Goal: Task Accomplishment & Management: Use online tool/utility

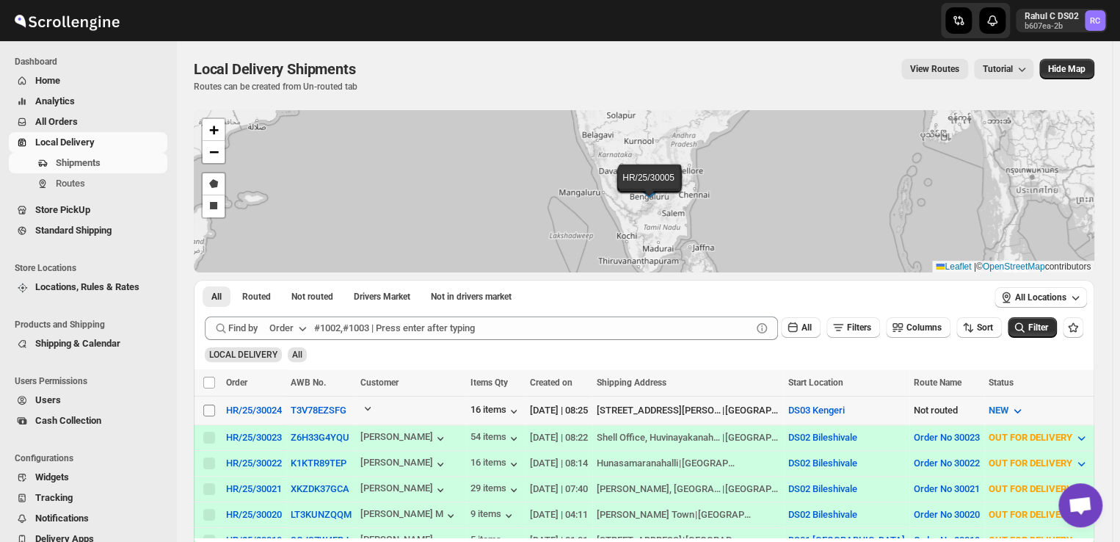
click at [206, 410] on input "Select shipment" at bounding box center [209, 410] width 12 height 12
checkbox input "true"
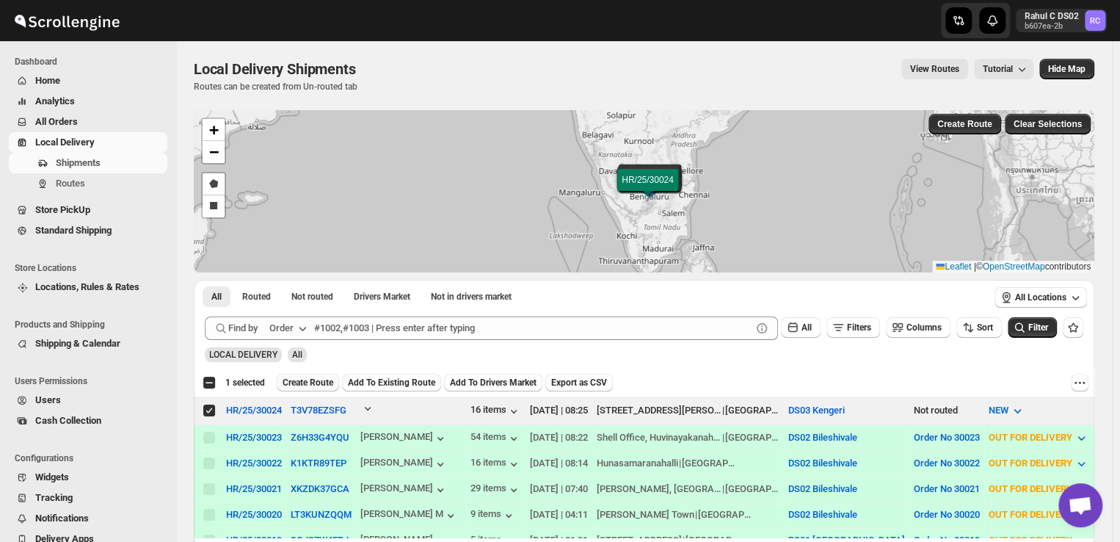
click at [298, 382] on span "Create Route" at bounding box center [308, 383] width 51 height 12
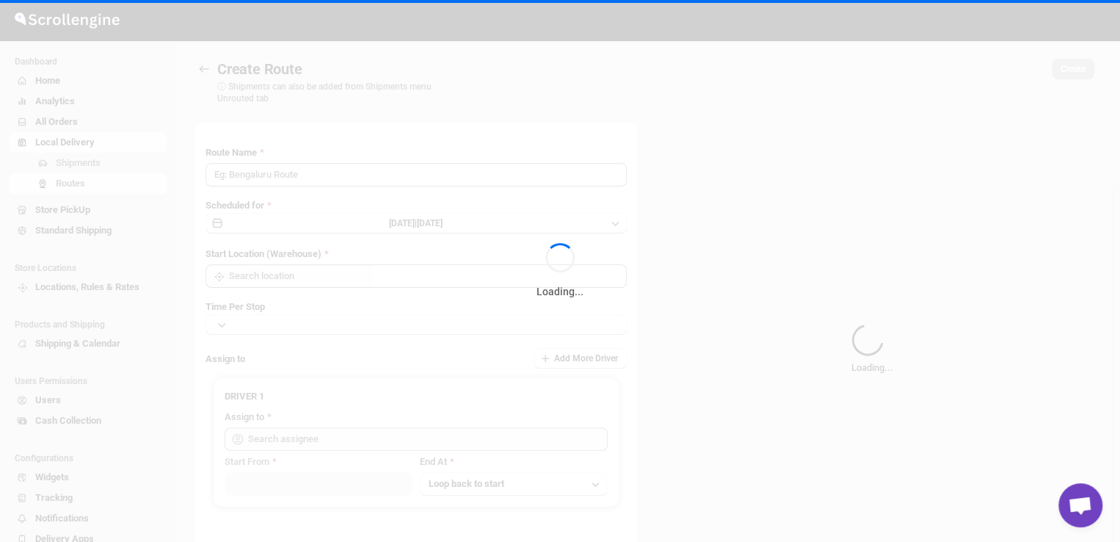
type input "Route - 27/09-0826"
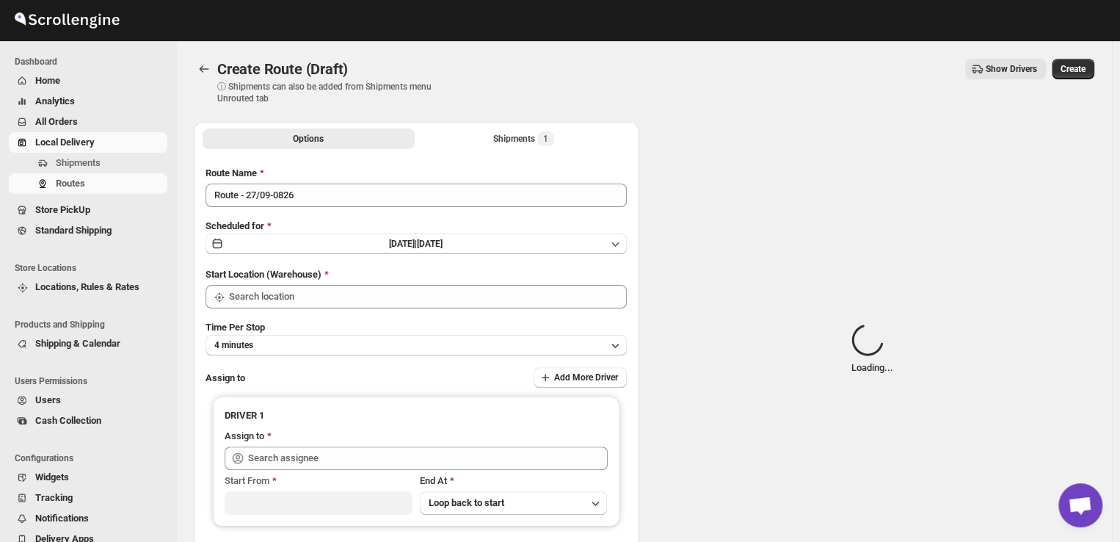
type input "DS03 Kengeri"
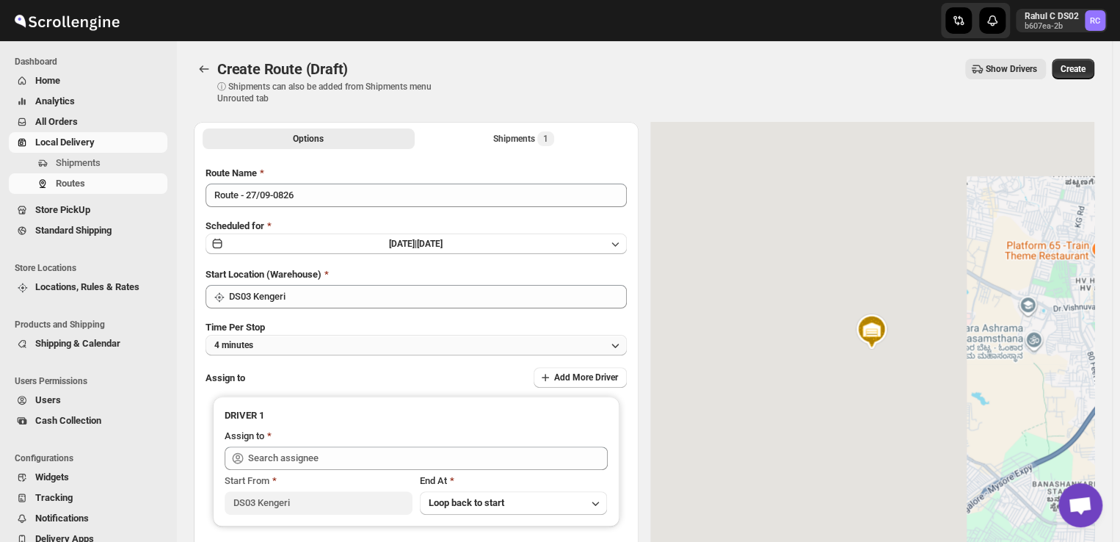
click at [299, 348] on button "4 minutes" at bounding box center [416, 345] width 421 height 21
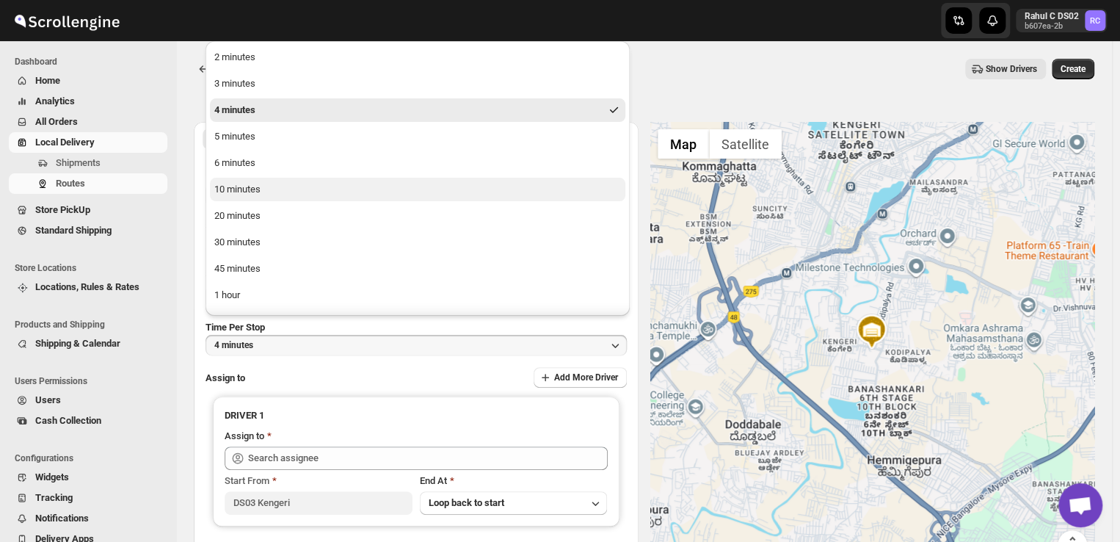
click at [244, 188] on div "10 minutes" at bounding box center [237, 189] width 46 height 15
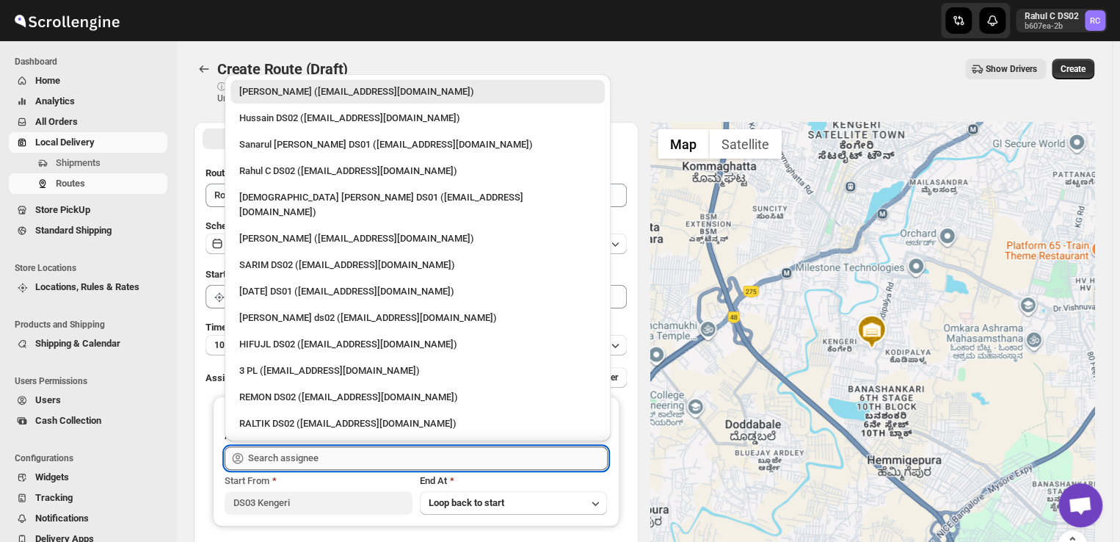
click at [342, 456] on input "text" at bounding box center [428, 457] width 360 height 23
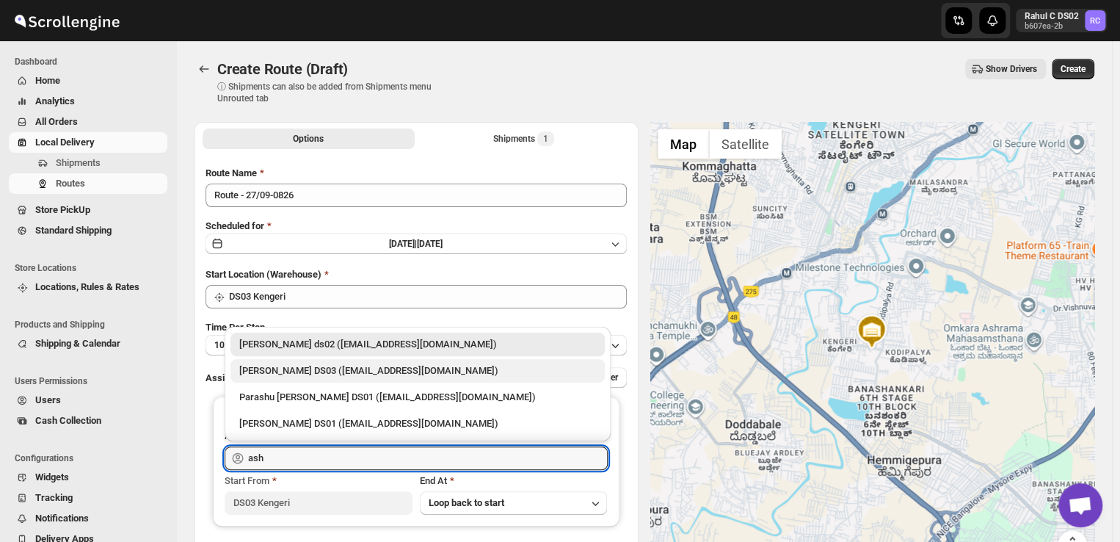
click at [345, 369] on div "[PERSON_NAME] DS03 ([EMAIL_ADDRESS][DOMAIN_NAME])" at bounding box center [417, 370] width 357 height 15
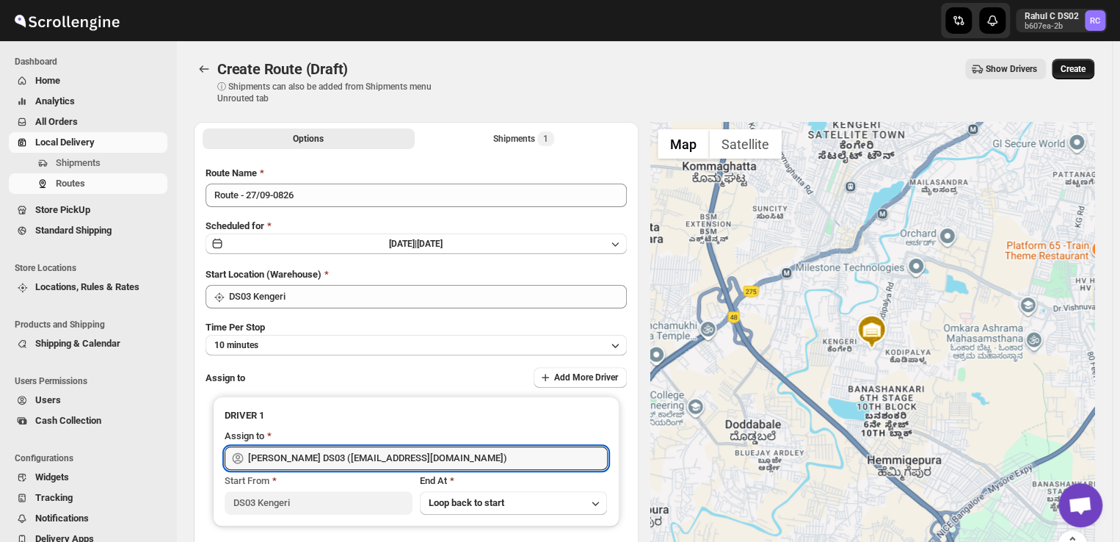
type input "[PERSON_NAME] DS03 ([EMAIL_ADDRESS][DOMAIN_NAME])"
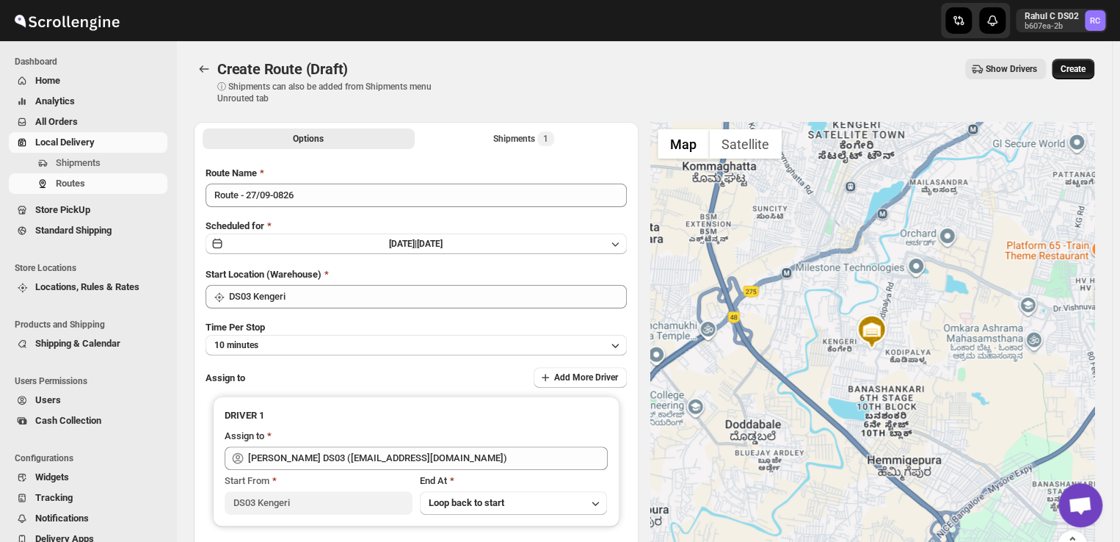
click at [1084, 70] on span "Create" at bounding box center [1073, 69] width 25 height 12
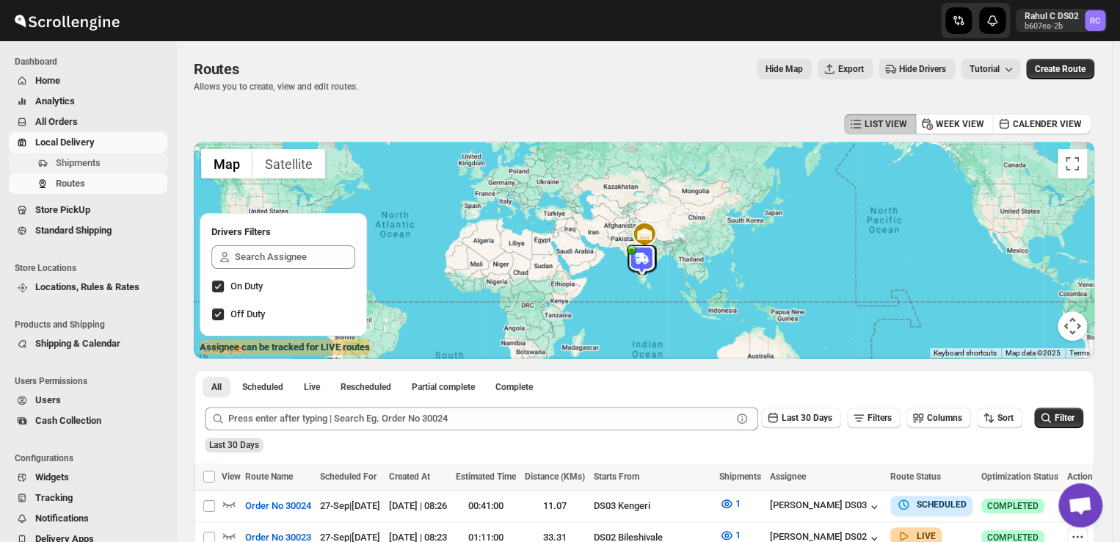
click at [94, 161] on span "Shipments" at bounding box center [78, 162] width 45 height 11
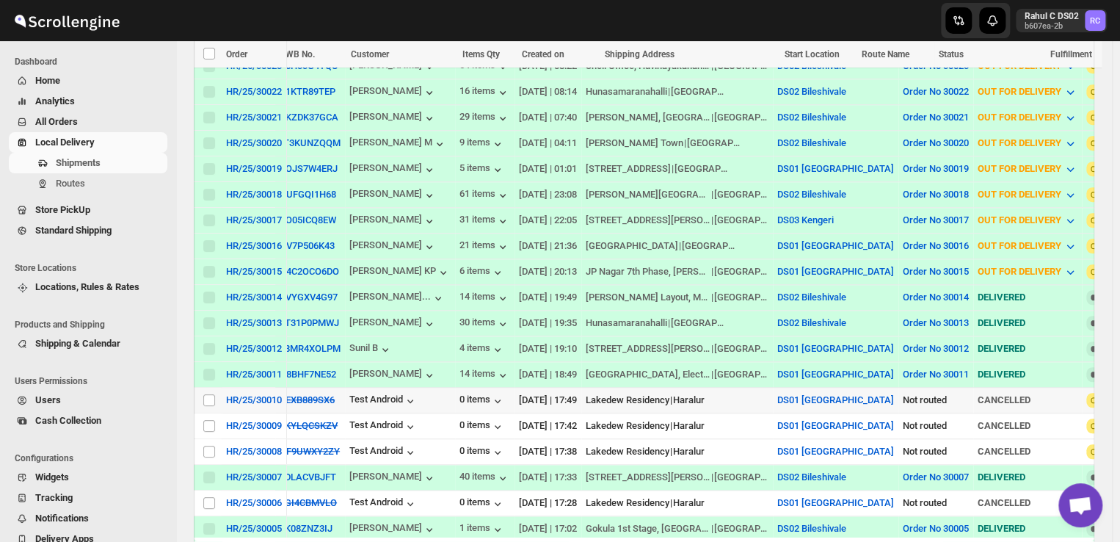
scroll to position [388, 0]
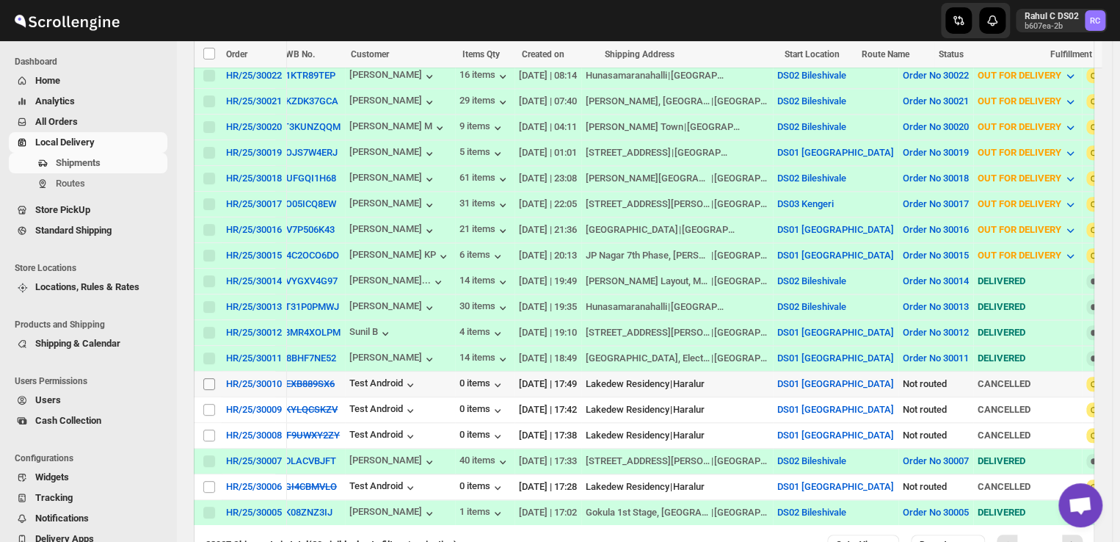
click at [204, 378] on input "Select shipment" at bounding box center [209, 384] width 12 height 12
checkbox input "true"
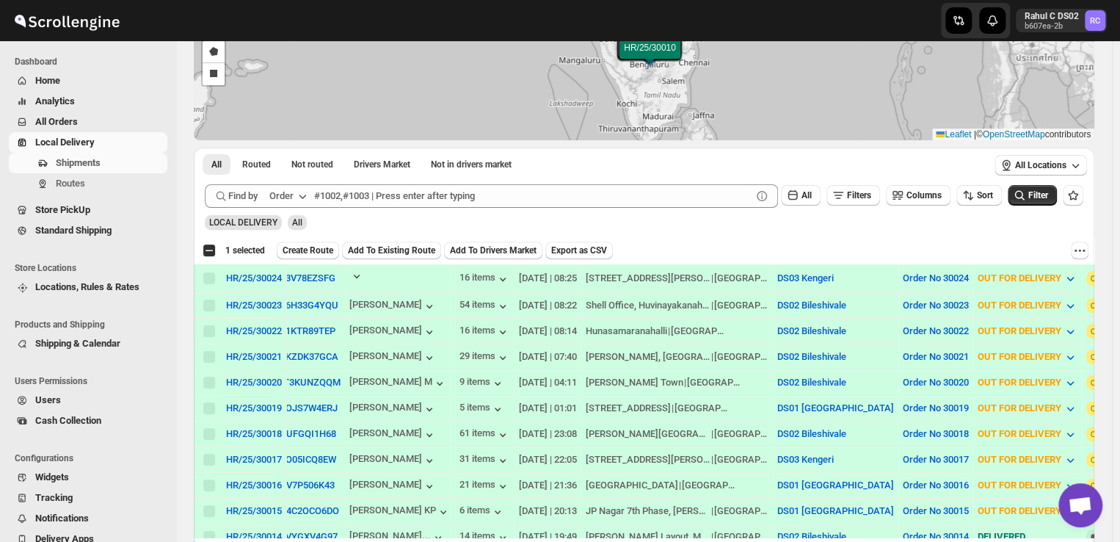
scroll to position [0, 0]
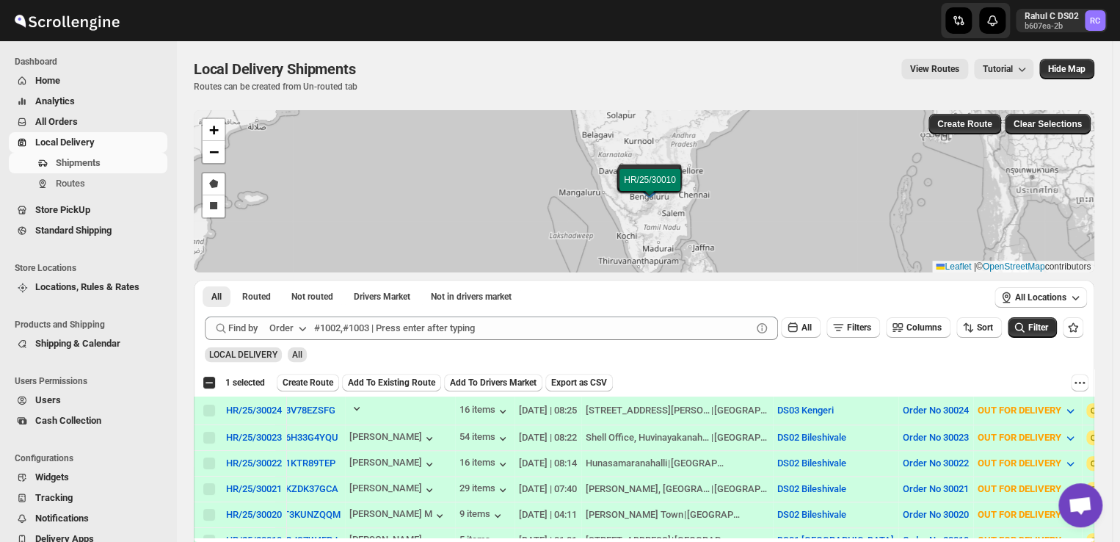
click at [68, 121] on span "All Orders" at bounding box center [56, 121] width 43 height 11
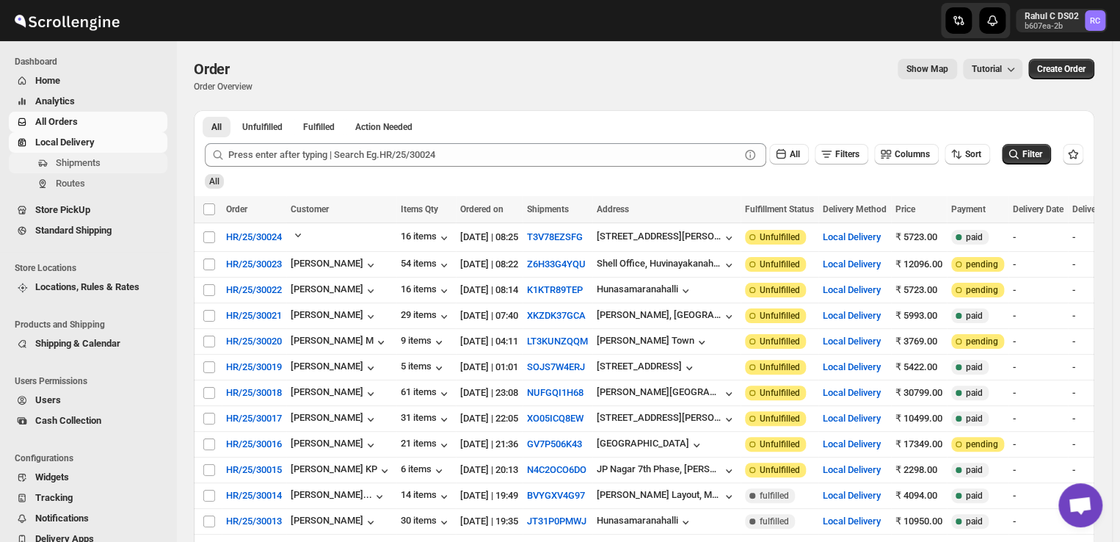
click at [76, 159] on span "Shipments" at bounding box center [78, 162] width 45 height 11
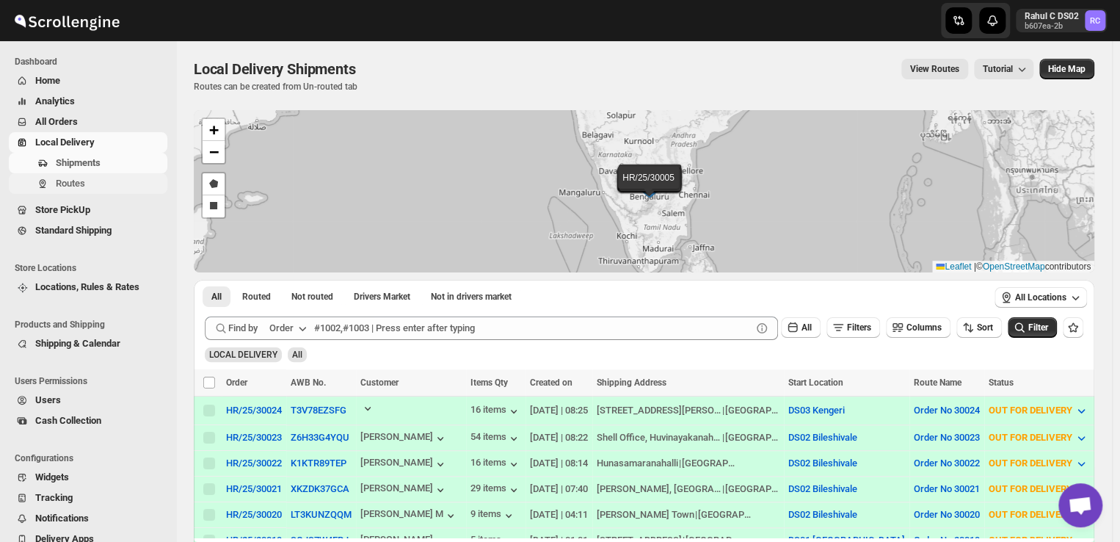
click at [125, 183] on span "Routes" at bounding box center [110, 183] width 109 height 15
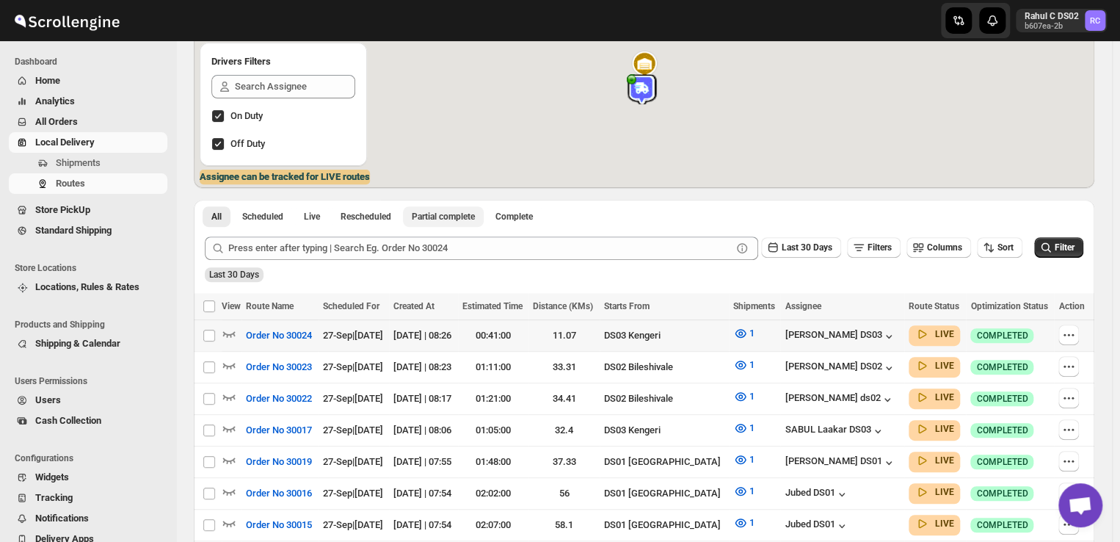
scroll to position [173, 0]
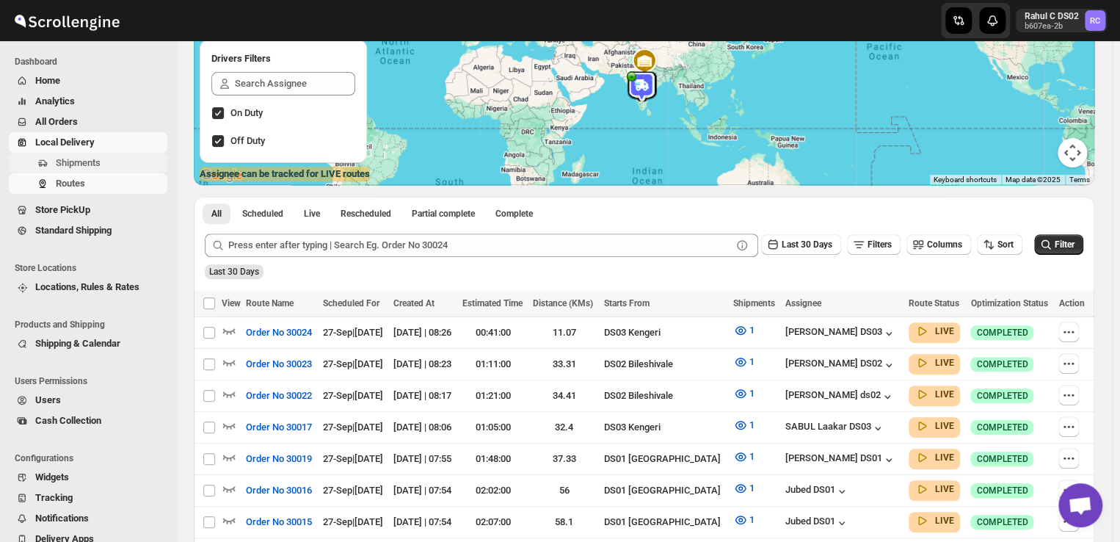
click at [81, 161] on span "Shipments" at bounding box center [78, 162] width 45 height 11
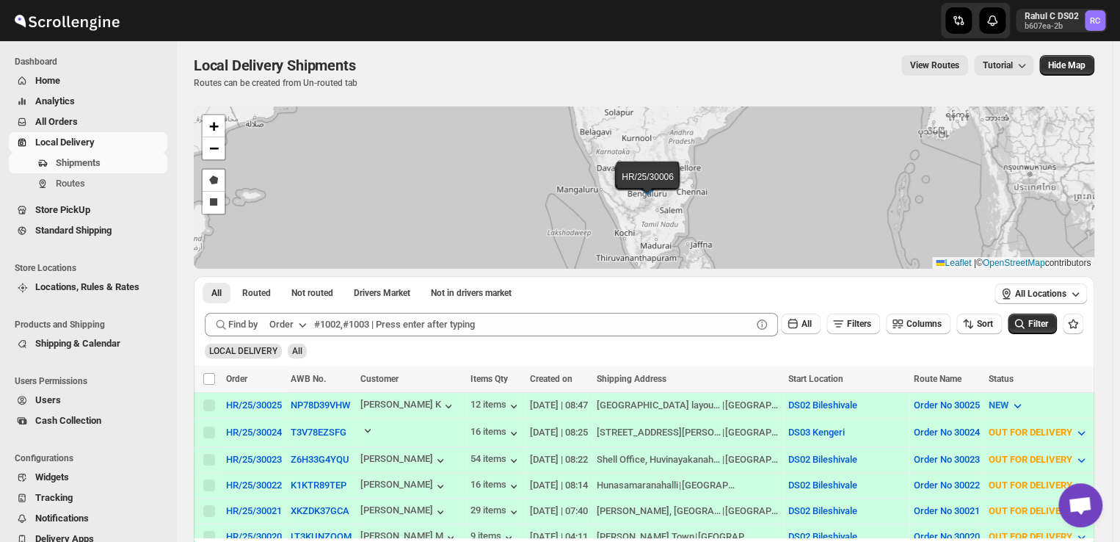
scroll to position [2, 0]
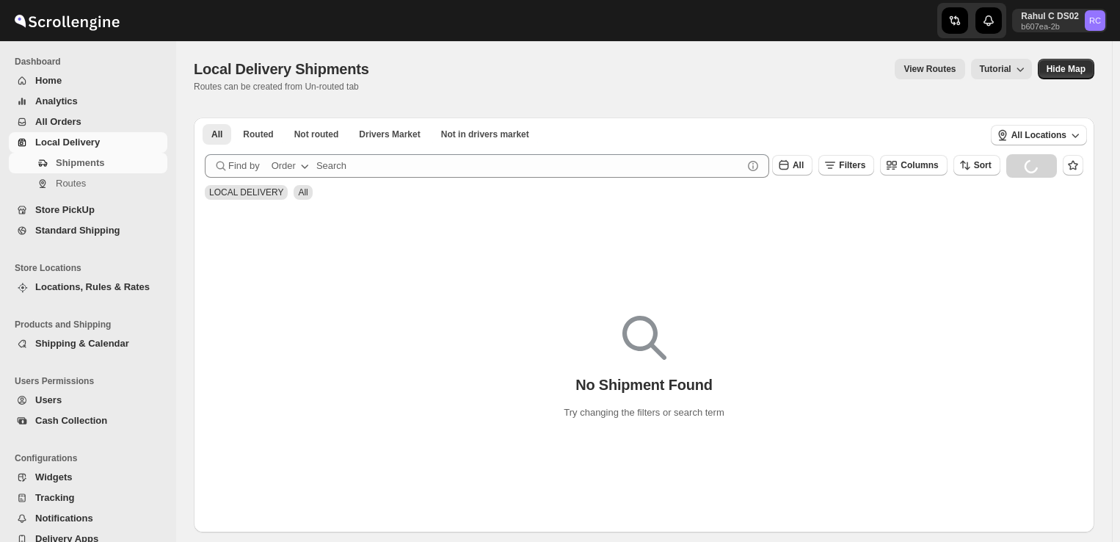
scroll to position [2, 0]
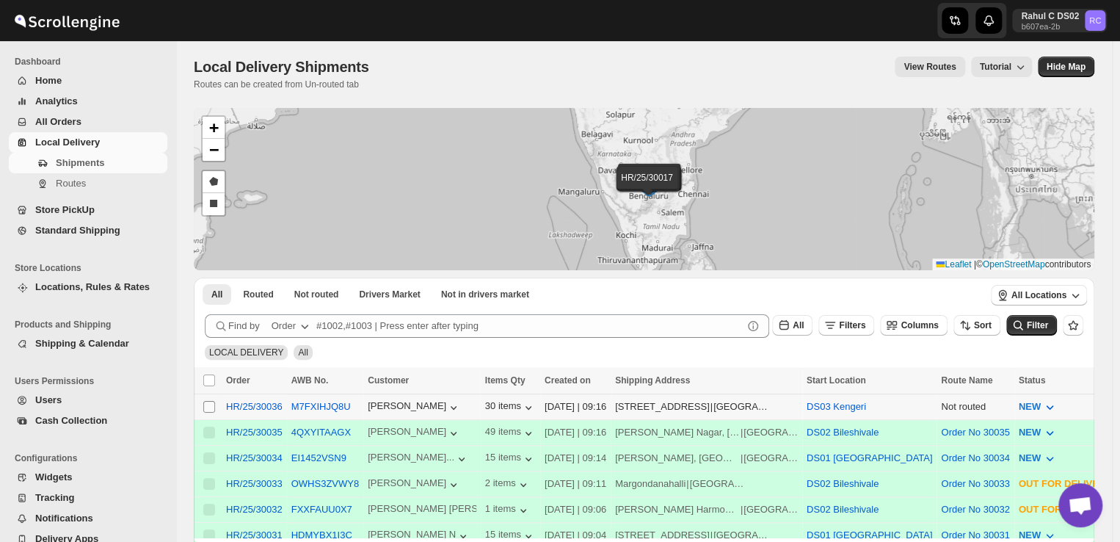
click at [208, 404] on input "Select shipment" at bounding box center [209, 407] width 12 height 12
checkbox input "true"
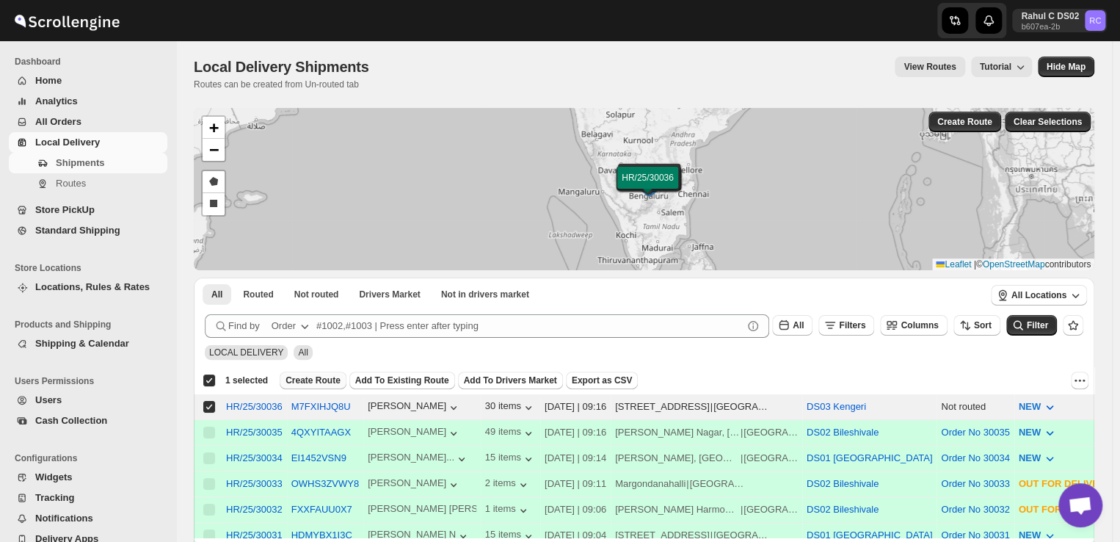
click at [302, 379] on span "Create Route" at bounding box center [313, 380] width 55 height 12
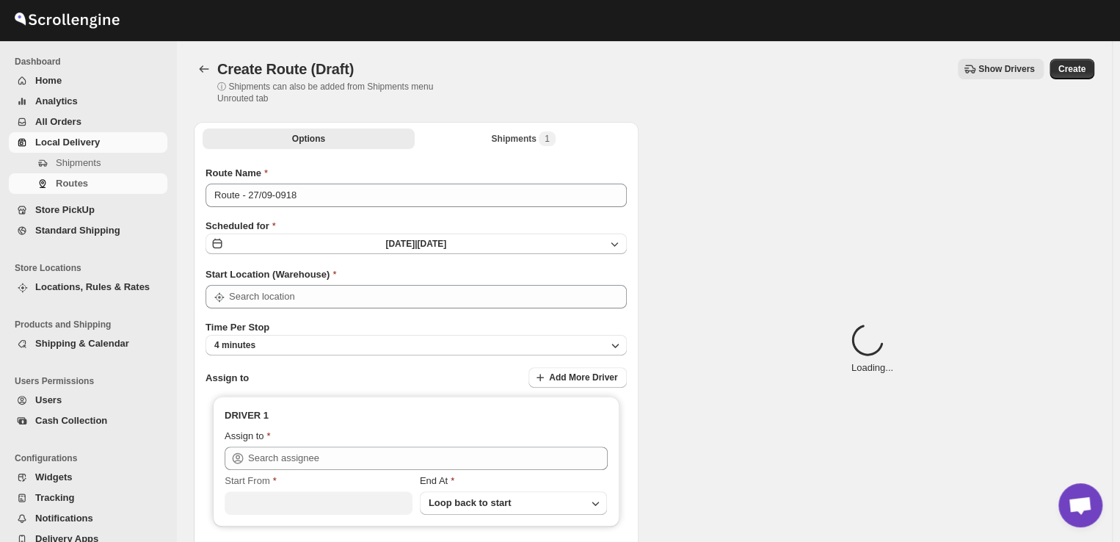
type input "DS03 Kengeri"
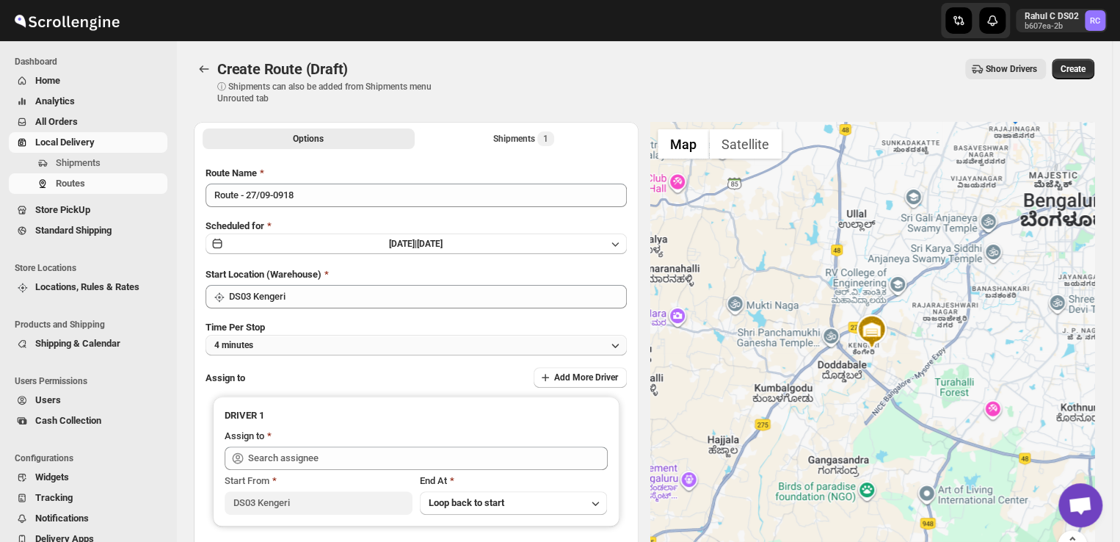
click at [288, 350] on button "4 minutes" at bounding box center [416, 345] width 421 height 21
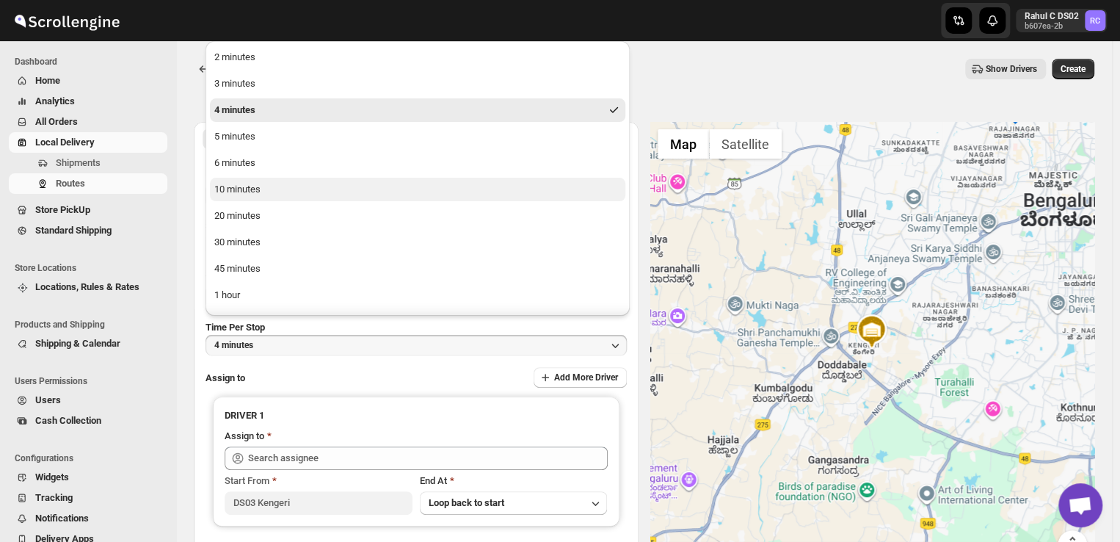
click at [247, 187] on div "10 minutes" at bounding box center [237, 189] width 46 height 15
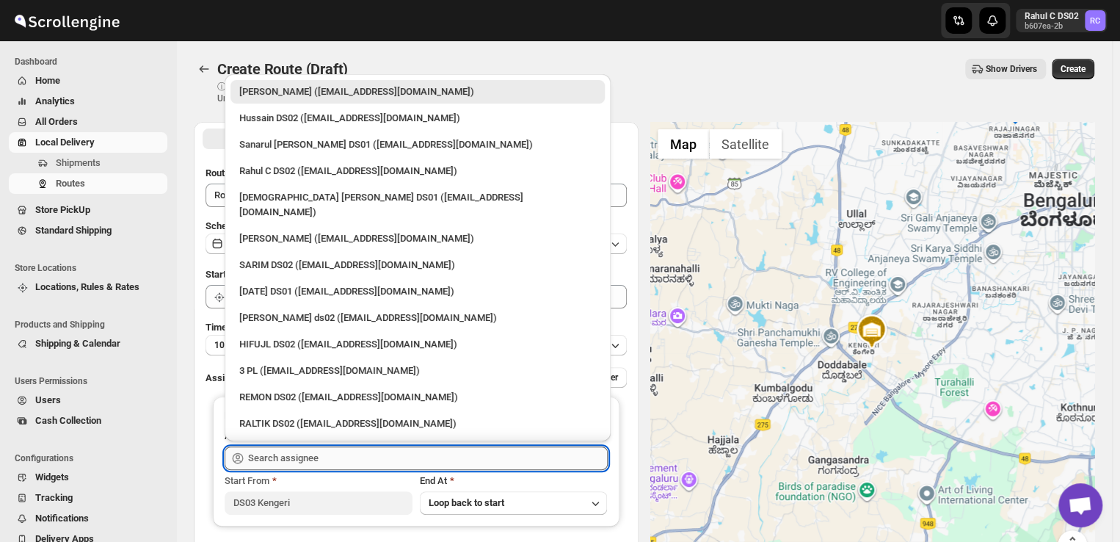
click at [332, 457] on input "text" at bounding box center [428, 457] width 360 height 23
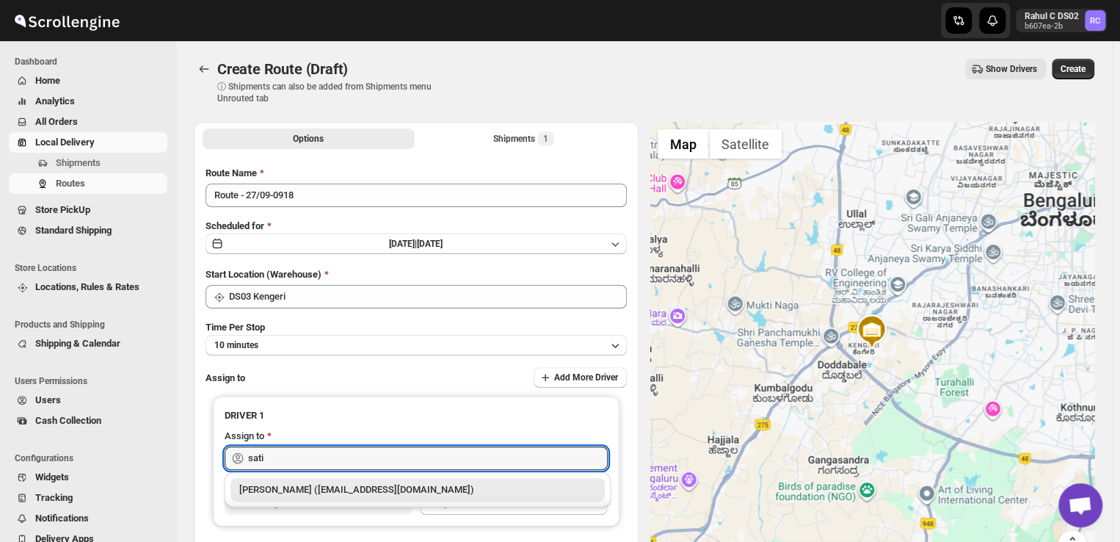
click at [335, 488] on div "[PERSON_NAME] ([EMAIL_ADDRESS][DOMAIN_NAME])" at bounding box center [417, 489] width 357 height 15
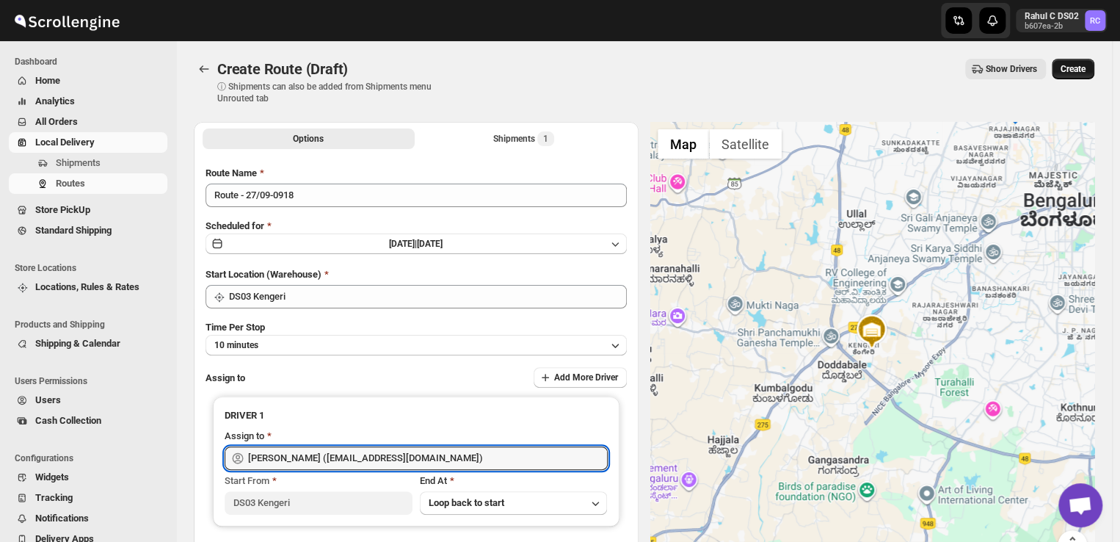
type input "[PERSON_NAME] ([EMAIL_ADDRESS][DOMAIN_NAME])"
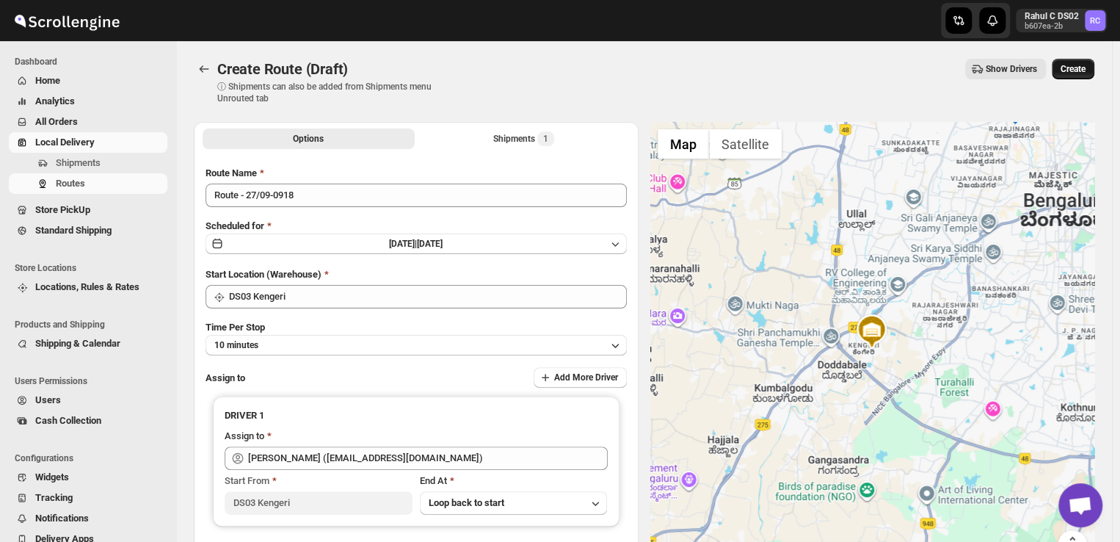
click at [1080, 67] on span "Create" at bounding box center [1073, 69] width 25 height 12
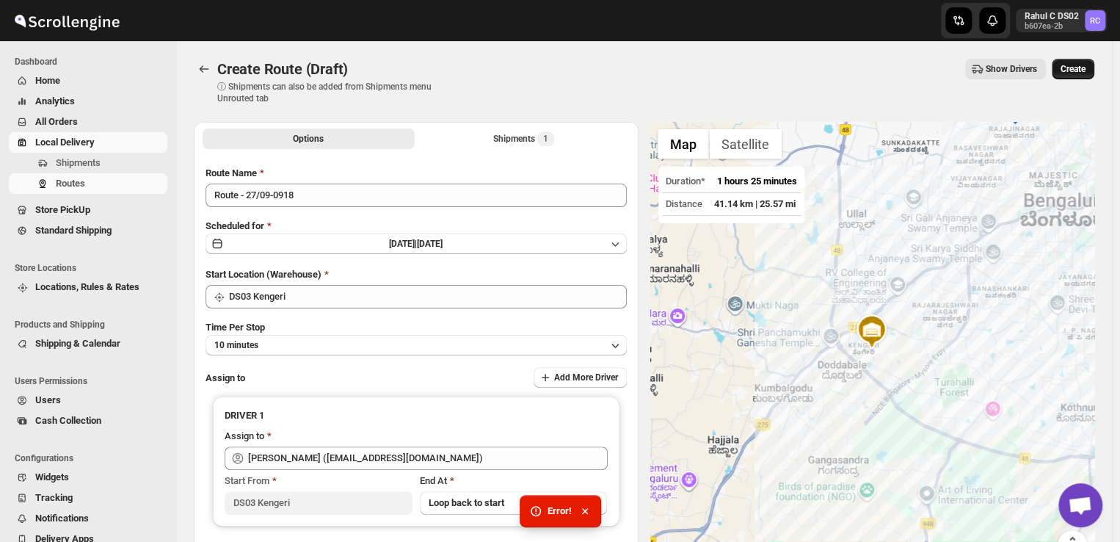
click at [1080, 67] on span "Create" at bounding box center [1073, 69] width 25 height 12
click at [1080, 67] on div "Loading Create" at bounding box center [1073, 69] width 43 height 21
click at [1080, 67] on span "Create" at bounding box center [1073, 69] width 25 height 12
click at [1083, 65] on span "Create" at bounding box center [1073, 69] width 25 height 12
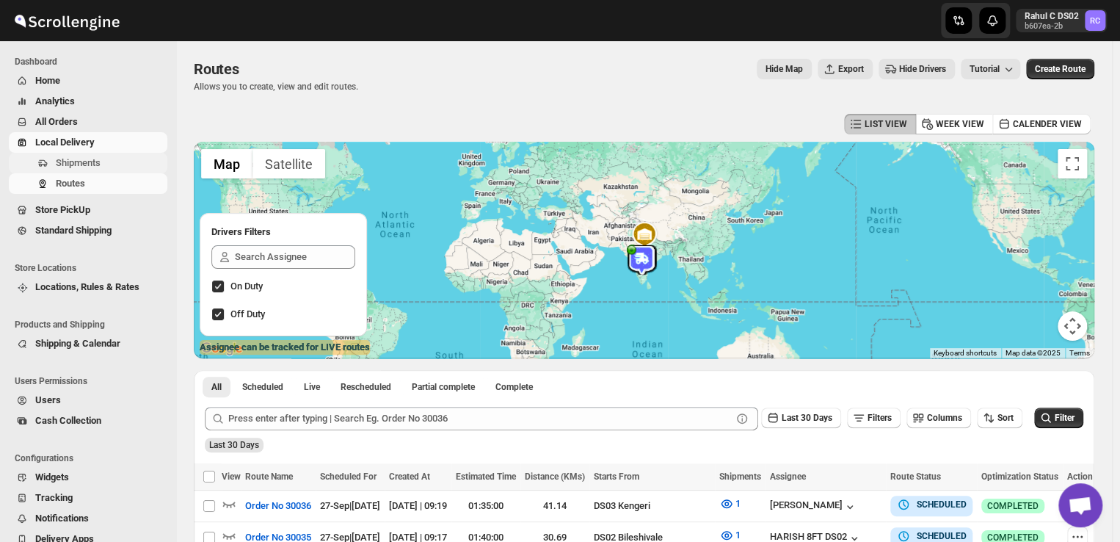
click at [99, 162] on span "Shipments" at bounding box center [78, 162] width 45 height 11
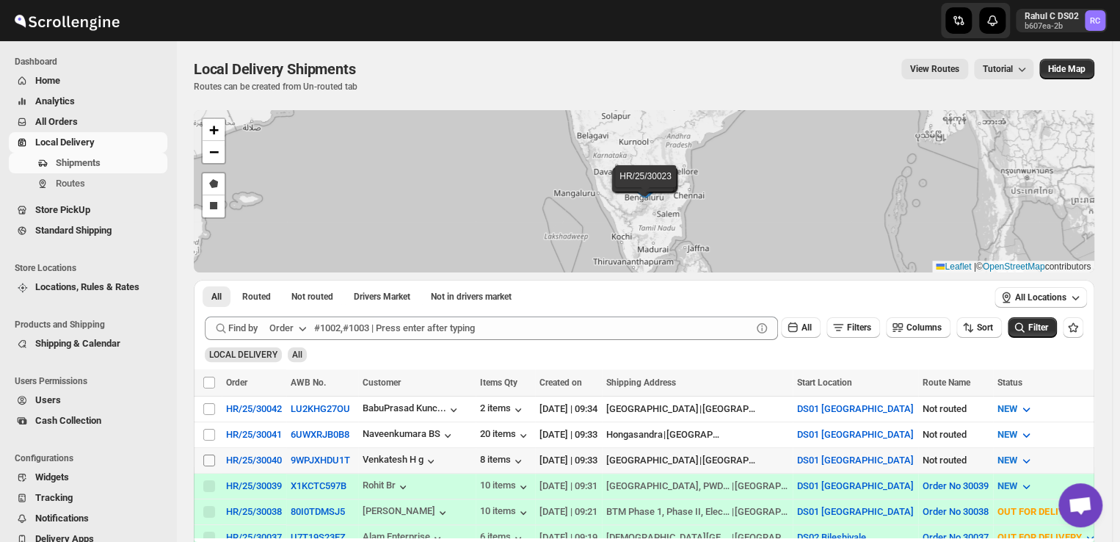
click at [205, 457] on input "Select shipment" at bounding box center [209, 460] width 12 height 12
checkbox input "true"
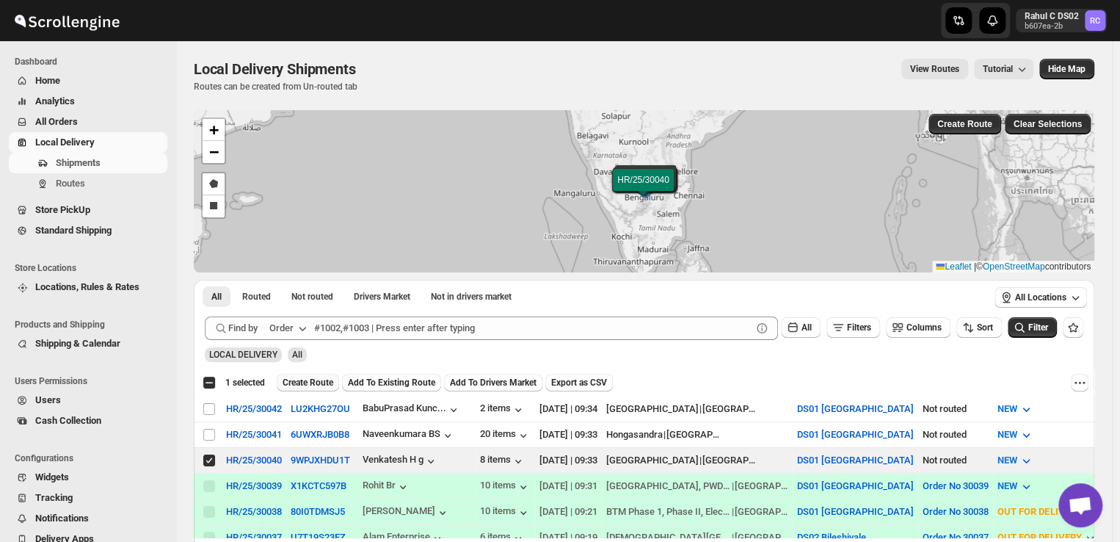
click at [308, 379] on span "Create Route" at bounding box center [308, 383] width 51 height 12
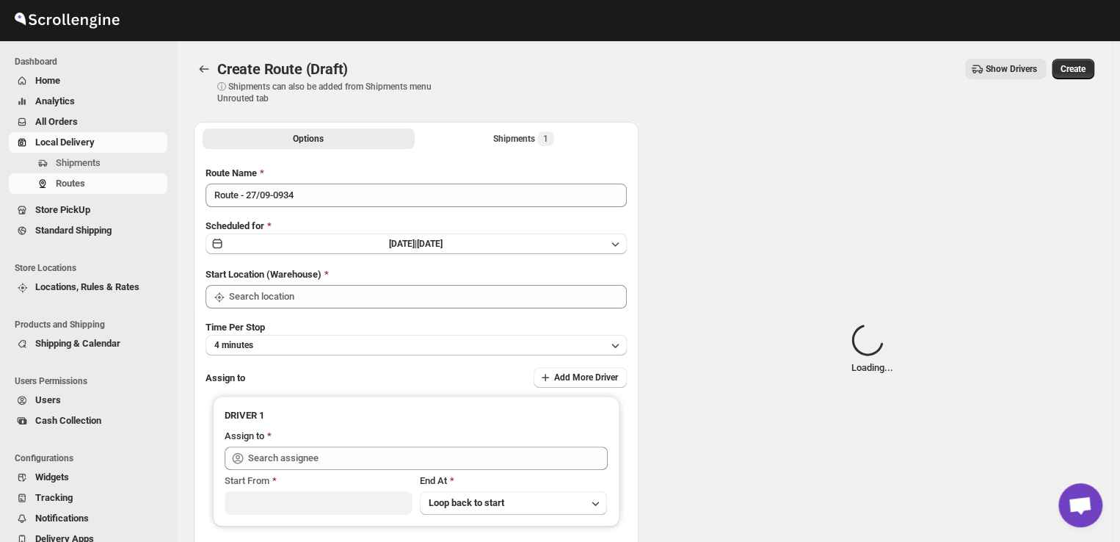
type input "DS01 [GEOGRAPHIC_DATA]"
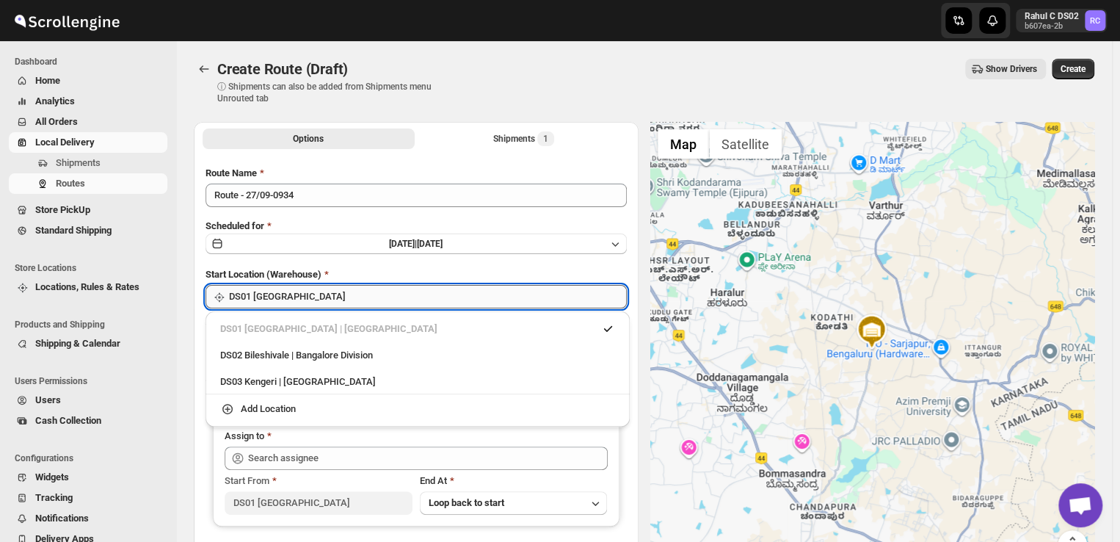
click at [314, 294] on input "DS01 [GEOGRAPHIC_DATA]" at bounding box center [428, 296] width 398 height 23
click at [271, 384] on div "DS03 Kengeri | Bengaluru" at bounding box center [417, 381] width 395 height 15
type input "DS03 Kengeri"
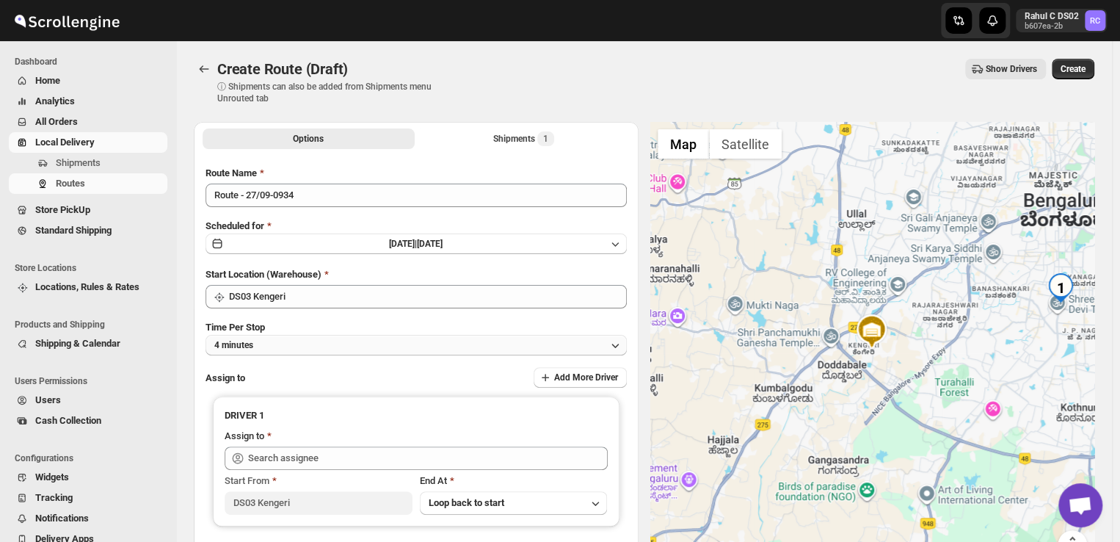
click at [269, 343] on button "4 minutes" at bounding box center [416, 345] width 421 height 21
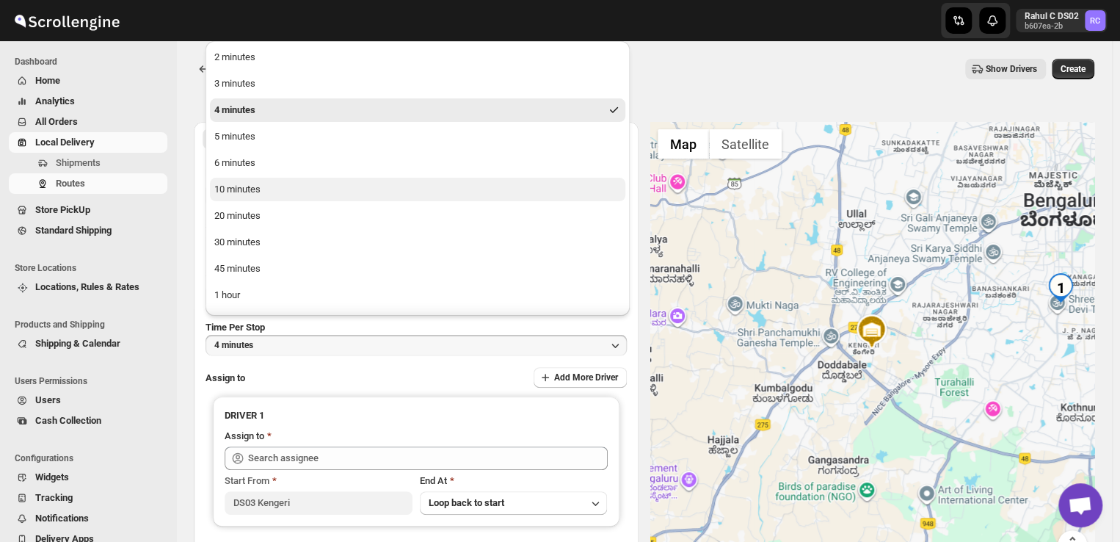
click at [244, 191] on div "10 minutes" at bounding box center [237, 189] width 46 height 15
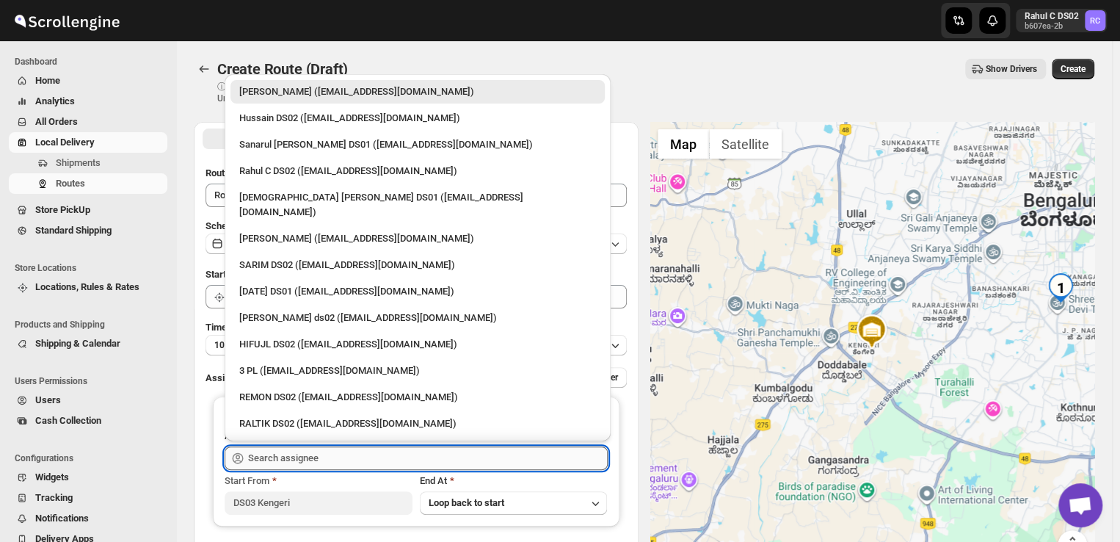
click at [333, 458] on input "text" at bounding box center [428, 457] width 360 height 23
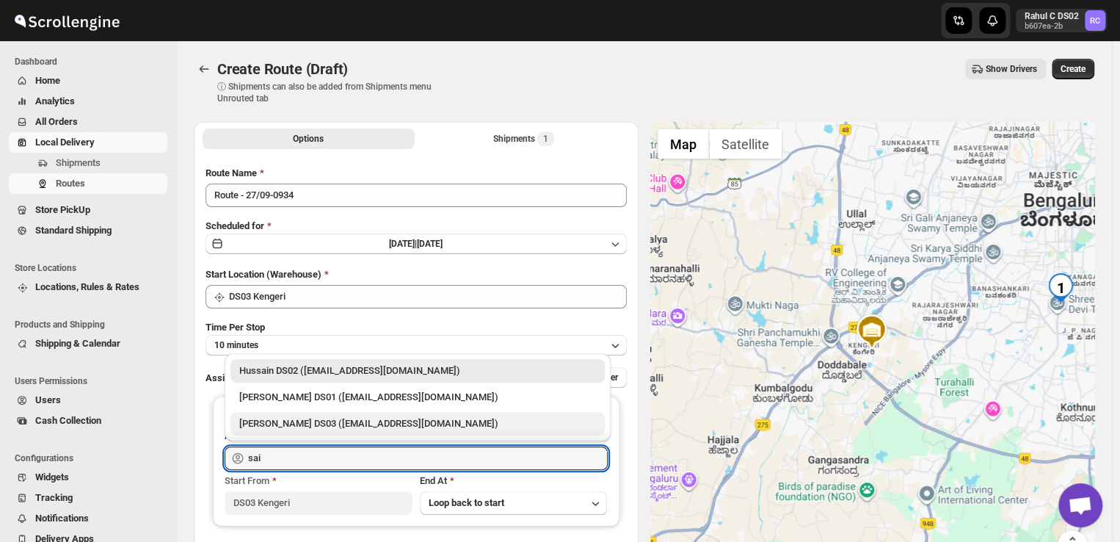
click at [300, 424] on div "[PERSON_NAME] DS03 ([EMAIL_ADDRESS][DOMAIN_NAME])" at bounding box center [417, 423] width 357 height 15
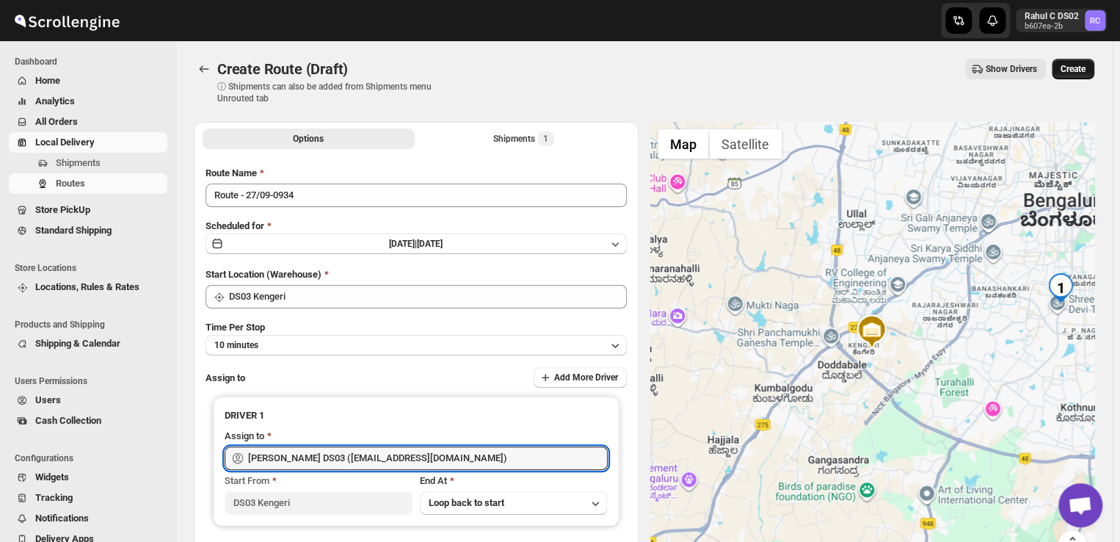
type input "[PERSON_NAME] DS03 ([EMAIL_ADDRESS][DOMAIN_NAME])"
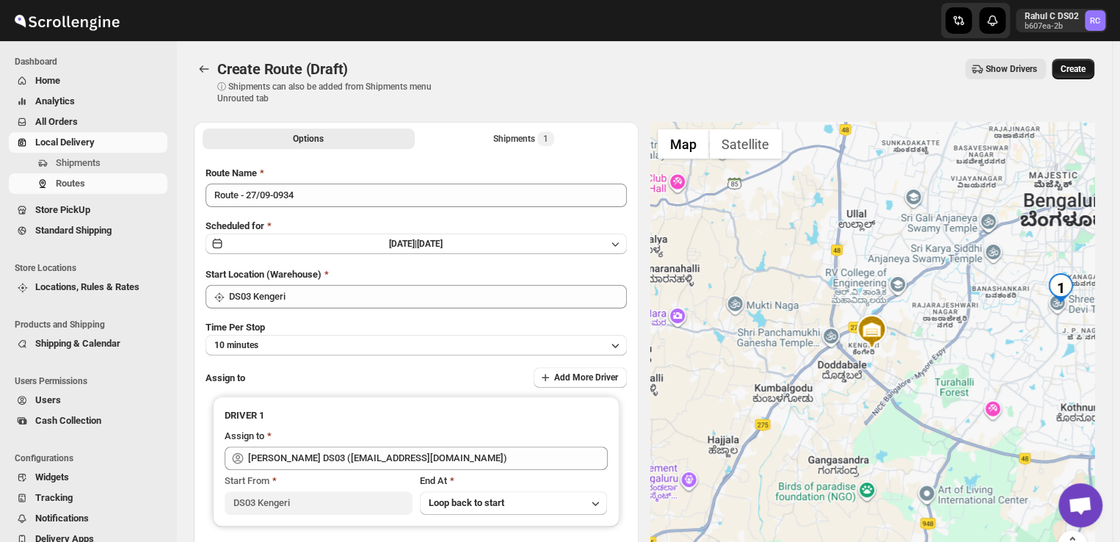
click at [1080, 68] on span "Create" at bounding box center [1073, 69] width 25 height 12
